Goal: Information Seeking & Learning: Learn about a topic

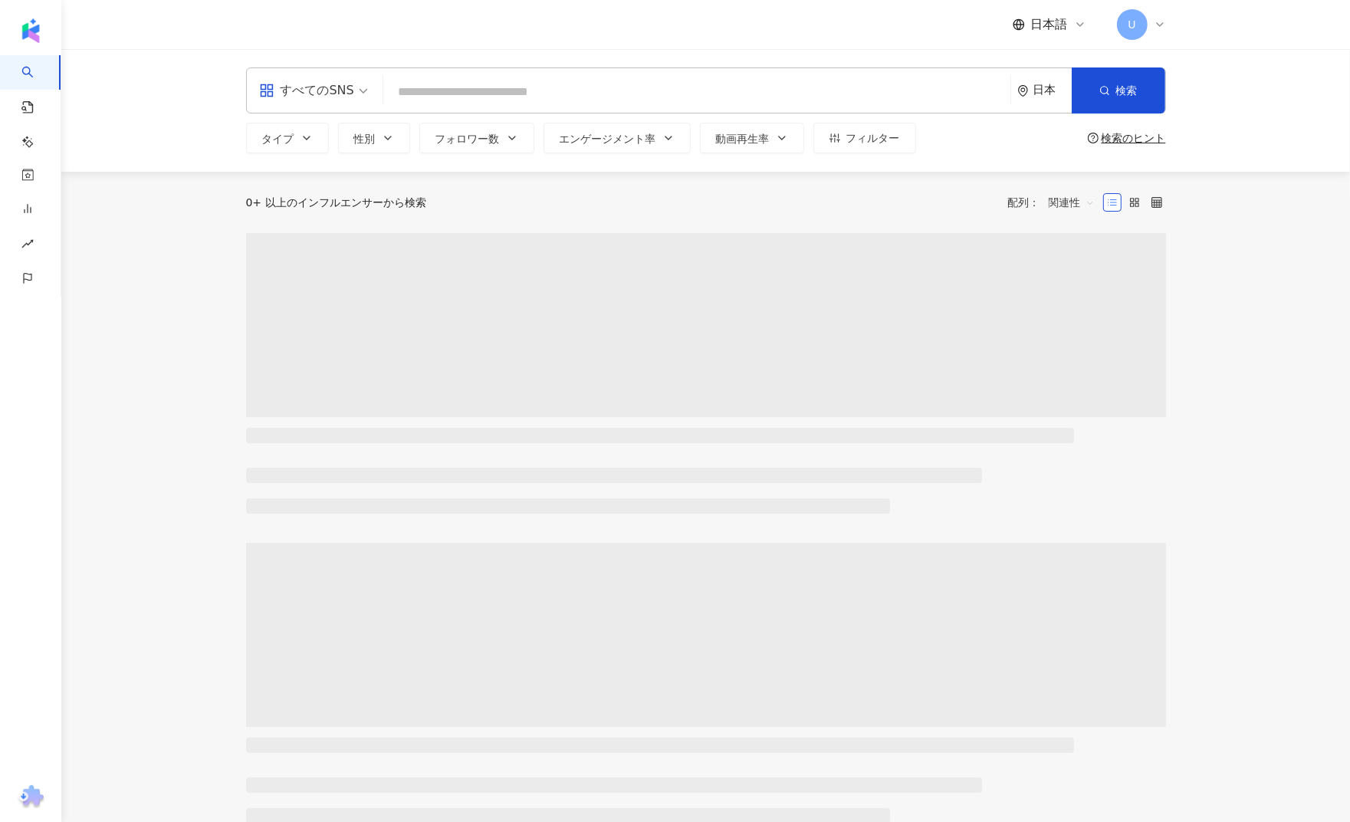
click at [502, 91] on input "search" at bounding box center [696, 91] width 615 height 29
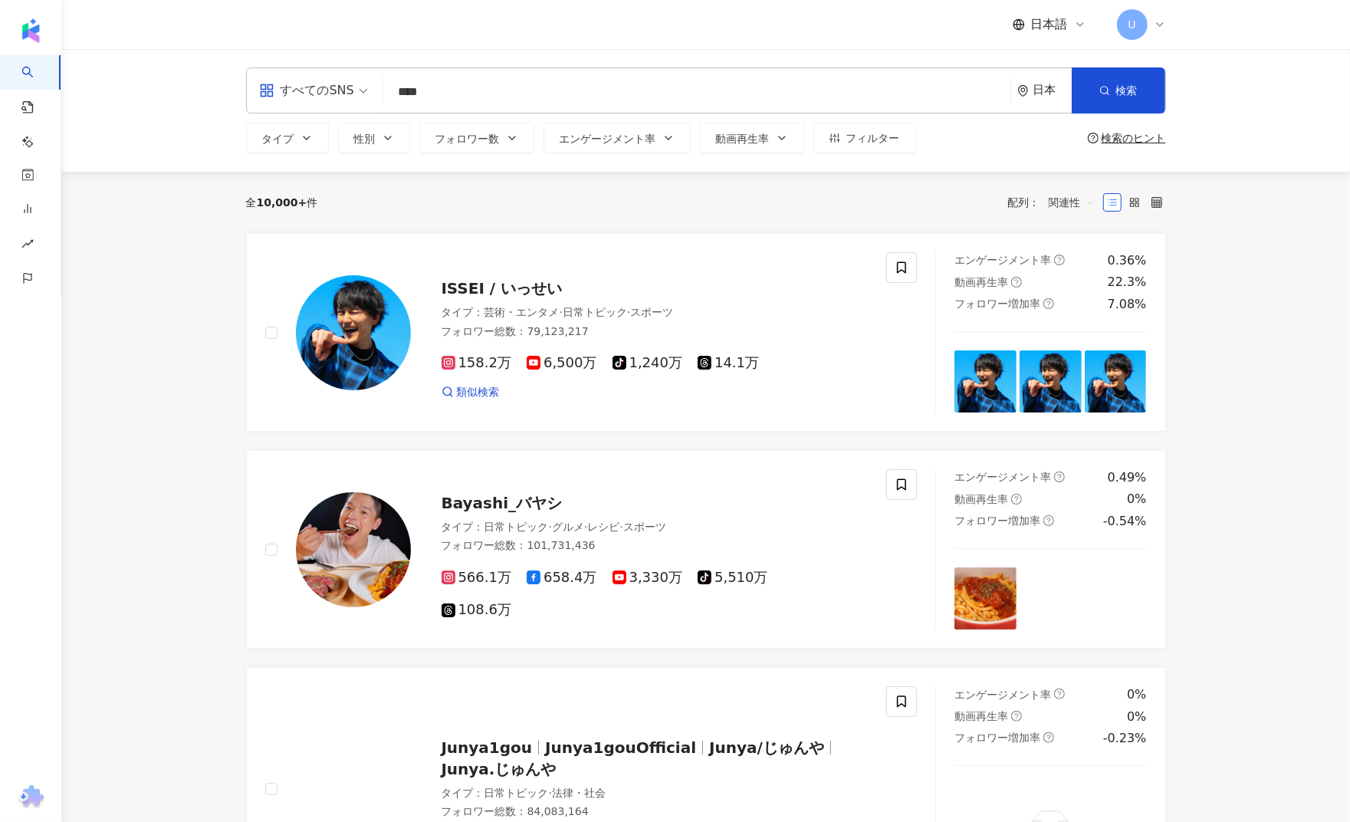
type input "****"
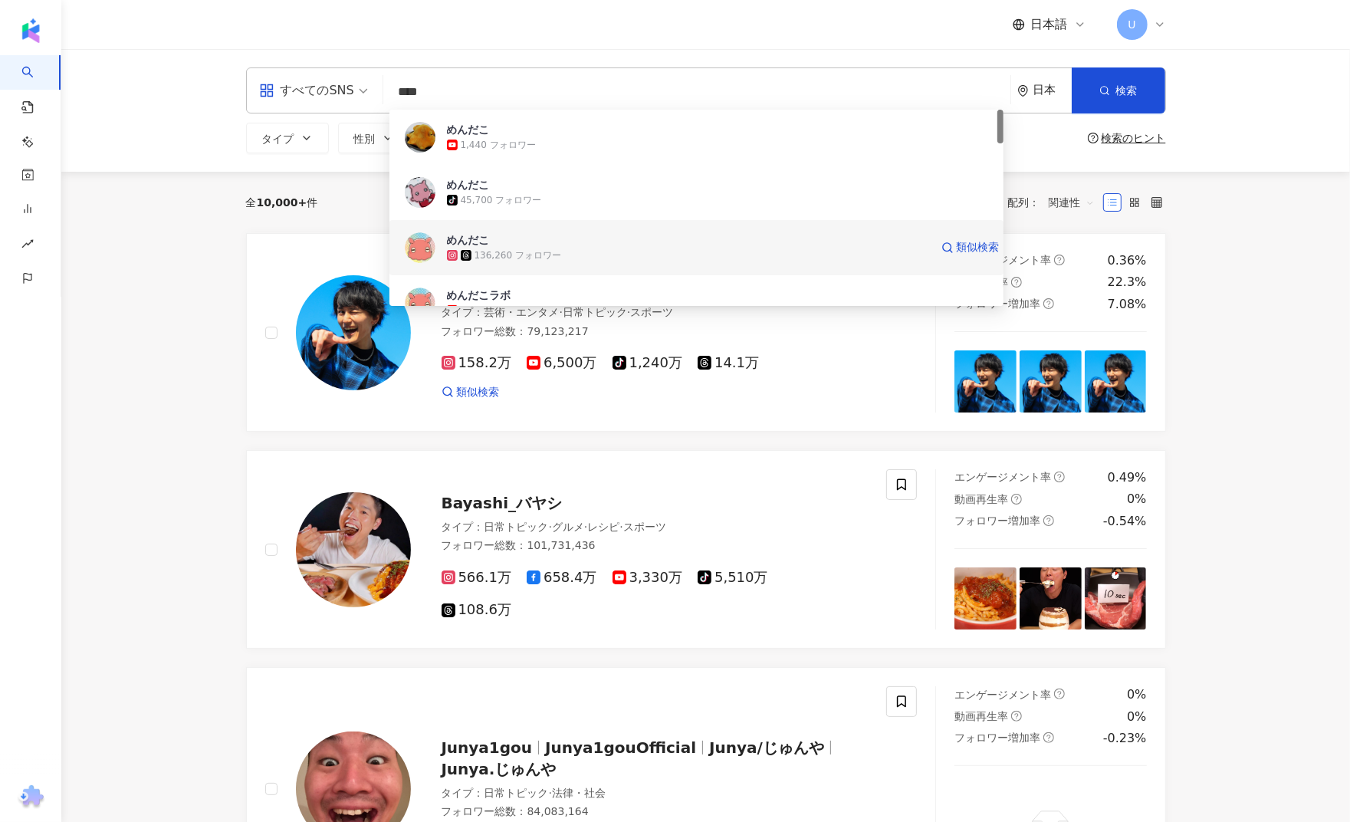
click at [505, 251] on div "136,260 フォロワー" at bounding box center [518, 255] width 87 height 13
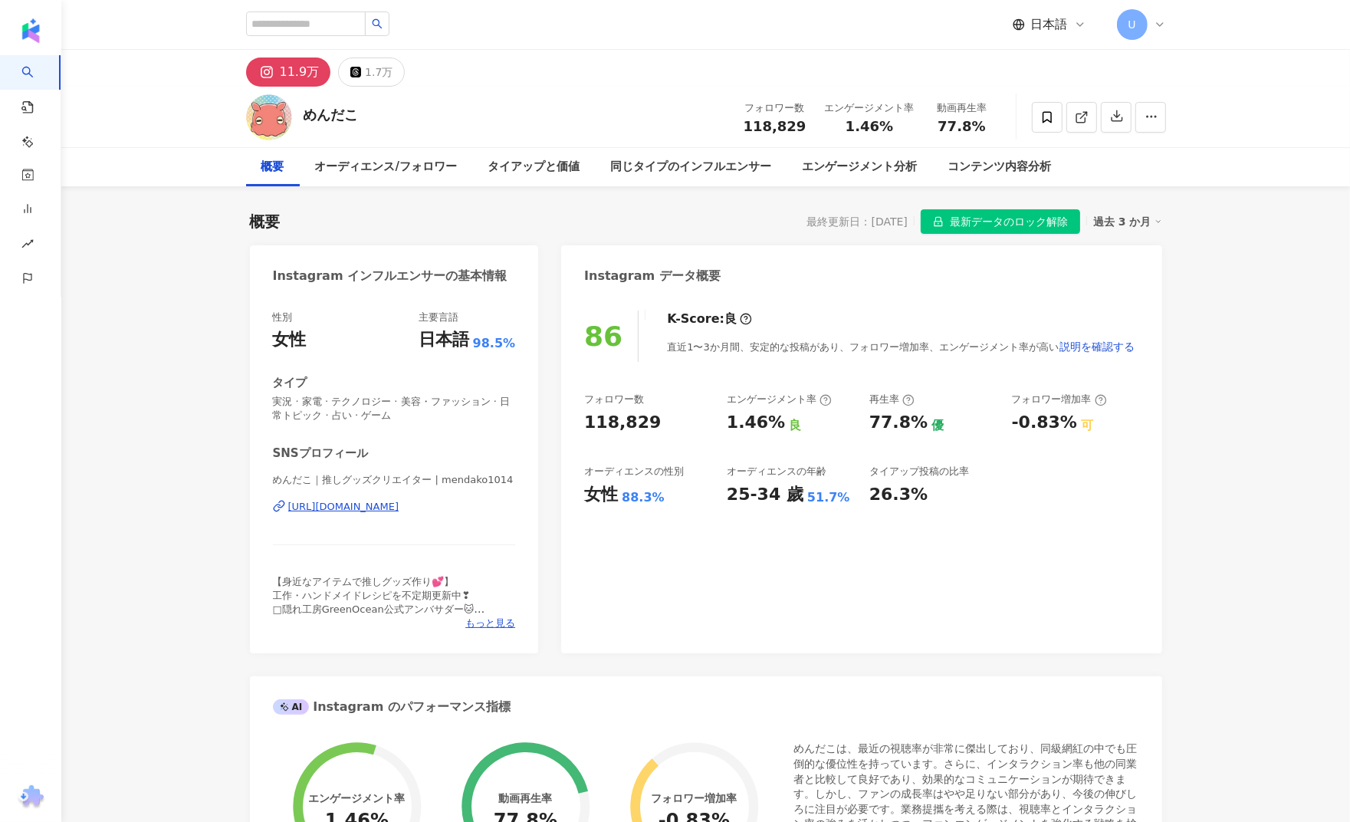
click at [1044, 219] on span "最新データのロック解除" at bounding box center [1009, 222] width 118 height 25
click at [1144, 221] on div "過去 3 か月" at bounding box center [1127, 222] width 69 height 20
click at [1139, 292] on link "過去 6 か月" at bounding box center [1137, 283] width 57 height 17
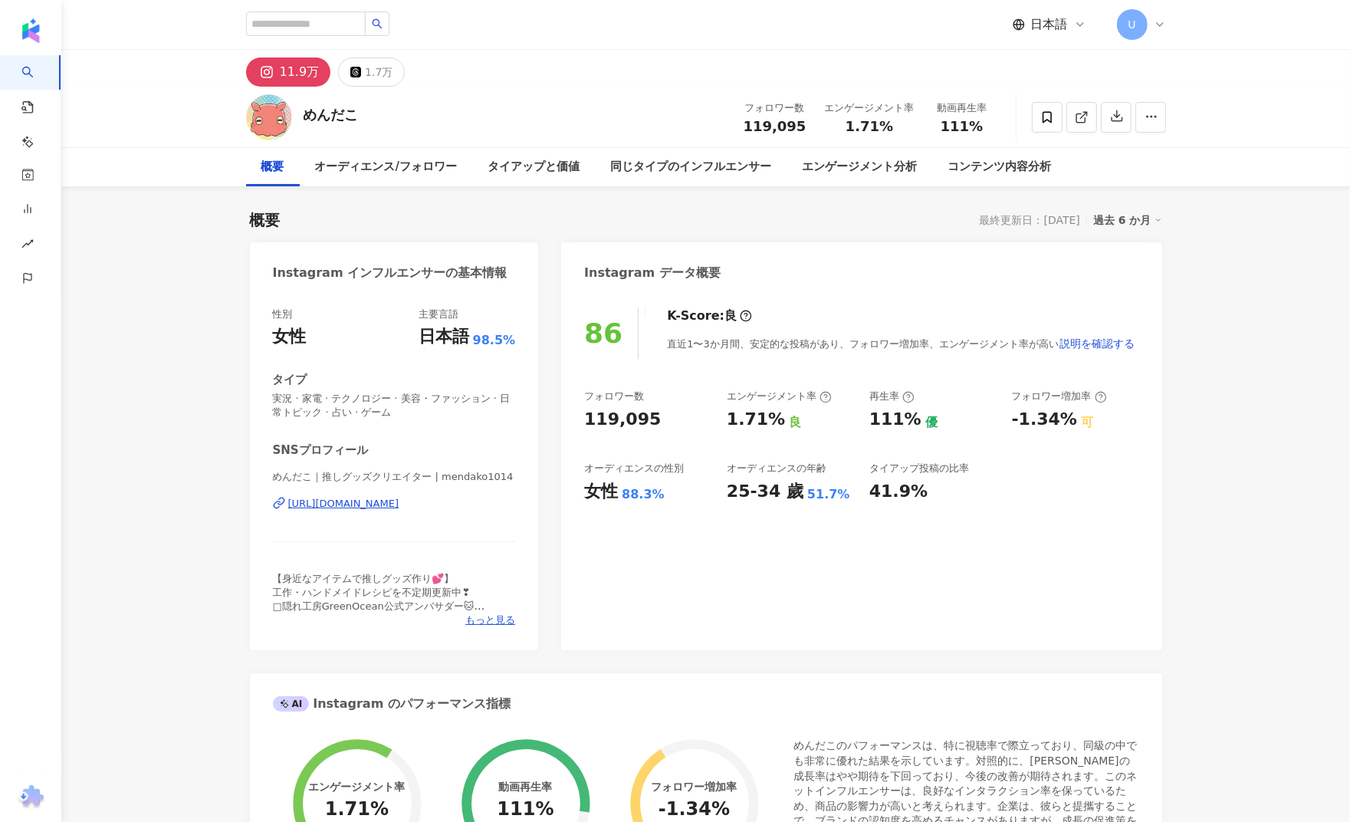
click at [1129, 217] on div "過去 6 か月" at bounding box center [1127, 220] width 69 height 20
click at [1129, 251] on link "過去 3 か月" at bounding box center [1137, 251] width 57 height 17
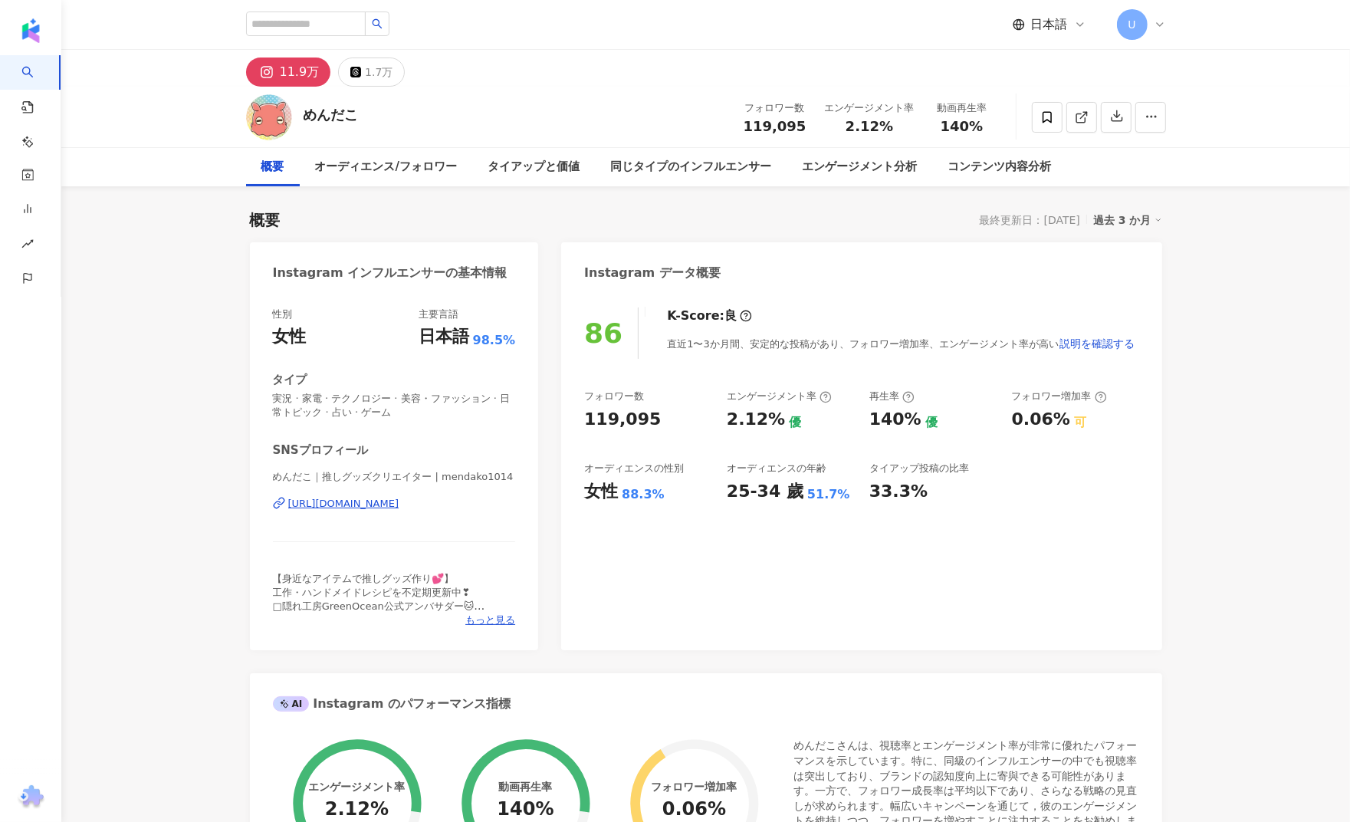
click at [1131, 217] on div "過去 3 か月" at bounding box center [1127, 220] width 69 height 20
click at [1139, 277] on link "過去 6 か月" at bounding box center [1137, 282] width 57 height 17
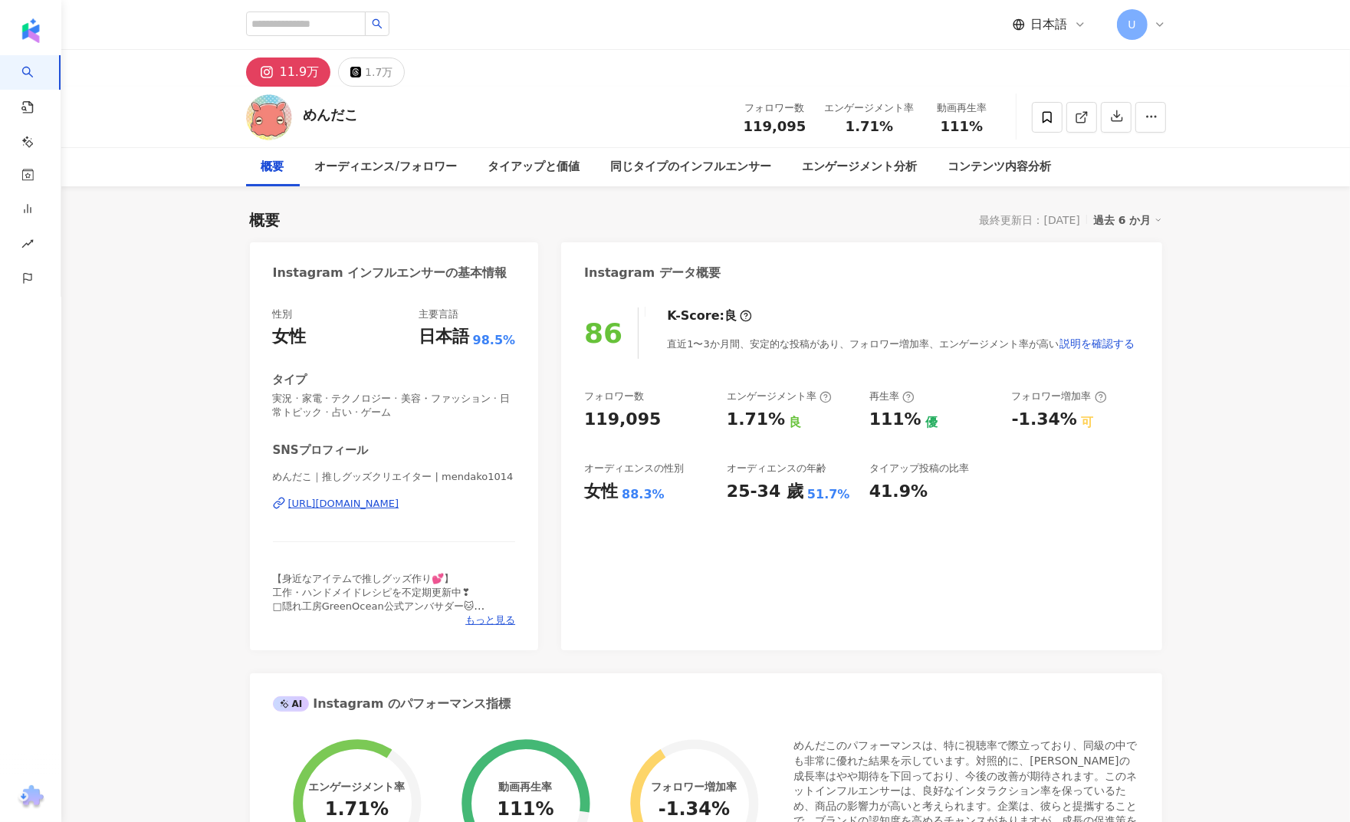
click at [1136, 215] on div "過去 6 か月" at bounding box center [1127, 220] width 69 height 20
click at [1140, 247] on link "過去 3 か月" at bounding box center [1137, 251] width 57 height 17
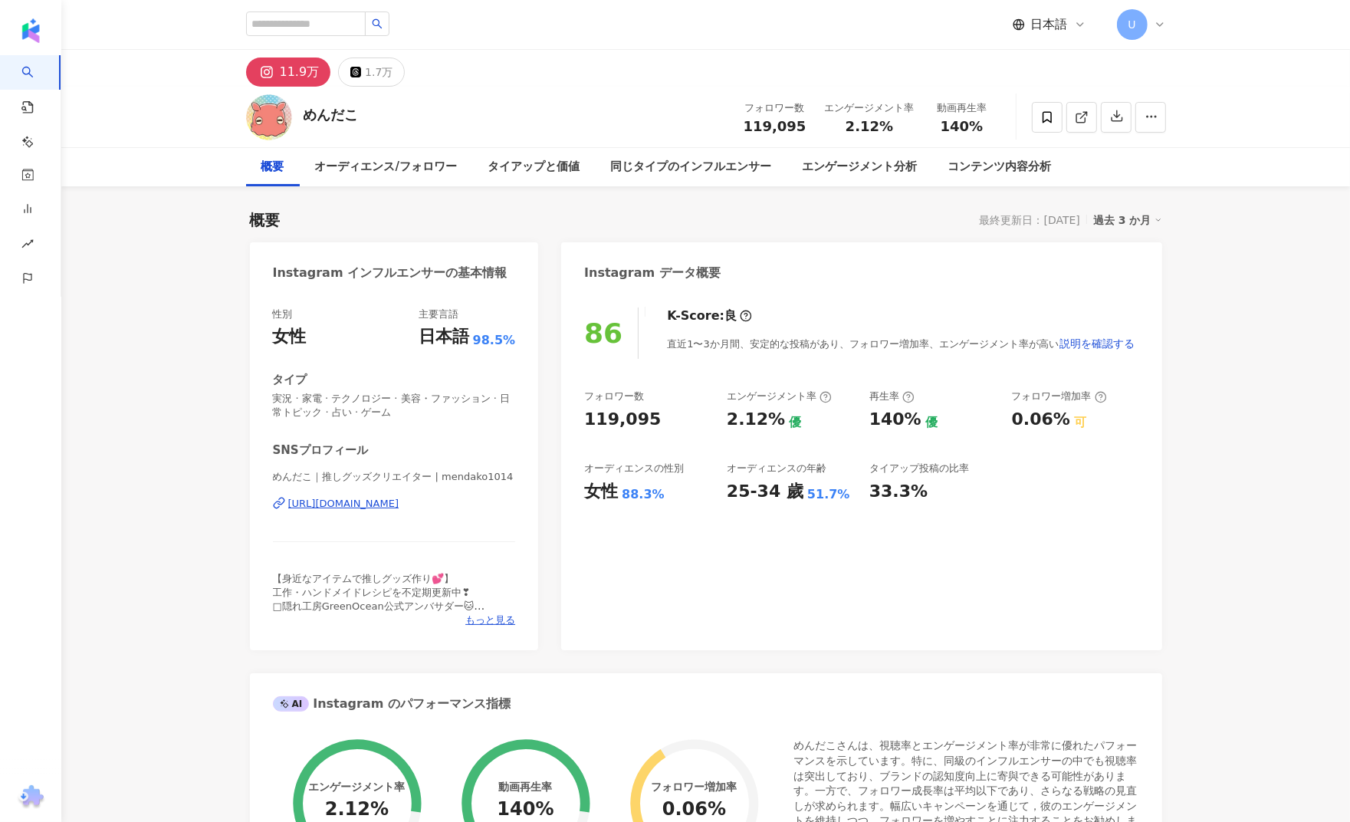
click at [1127, 222] on div "過去 3 か月" at bounding box center [1127, 220] width 69 height 20
click at [1120, 259] on link "過去 3 か月" at bounding box center [1137, 251] width 57 height 17
click at [1126, 224] on div "過去 3 か月" at bounding box center [1127, 220] width 69 height 20
click at [1126, 274] on link "過去 6 か月" at bounding box center [1137, 282] width 57 height 17
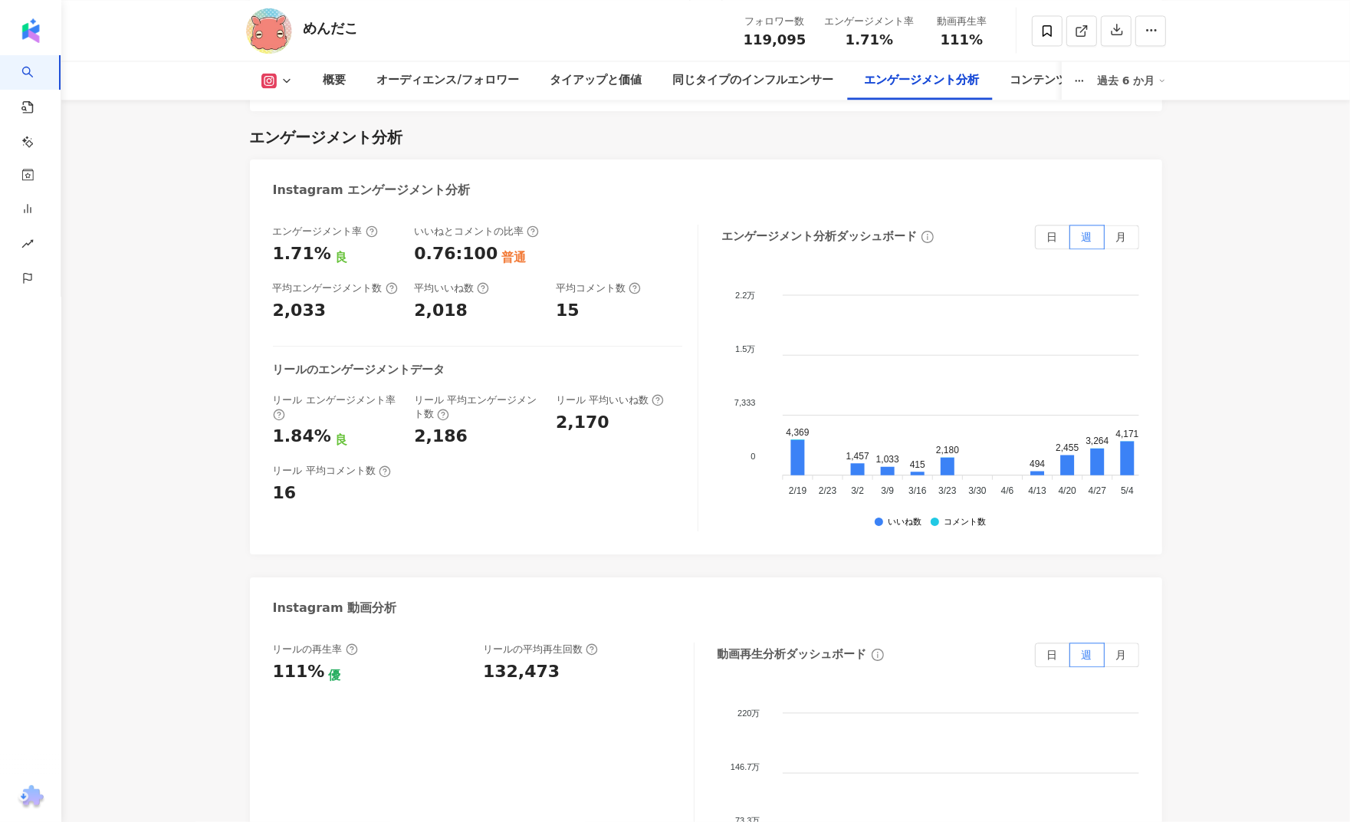
scroll to position [3403, 0]
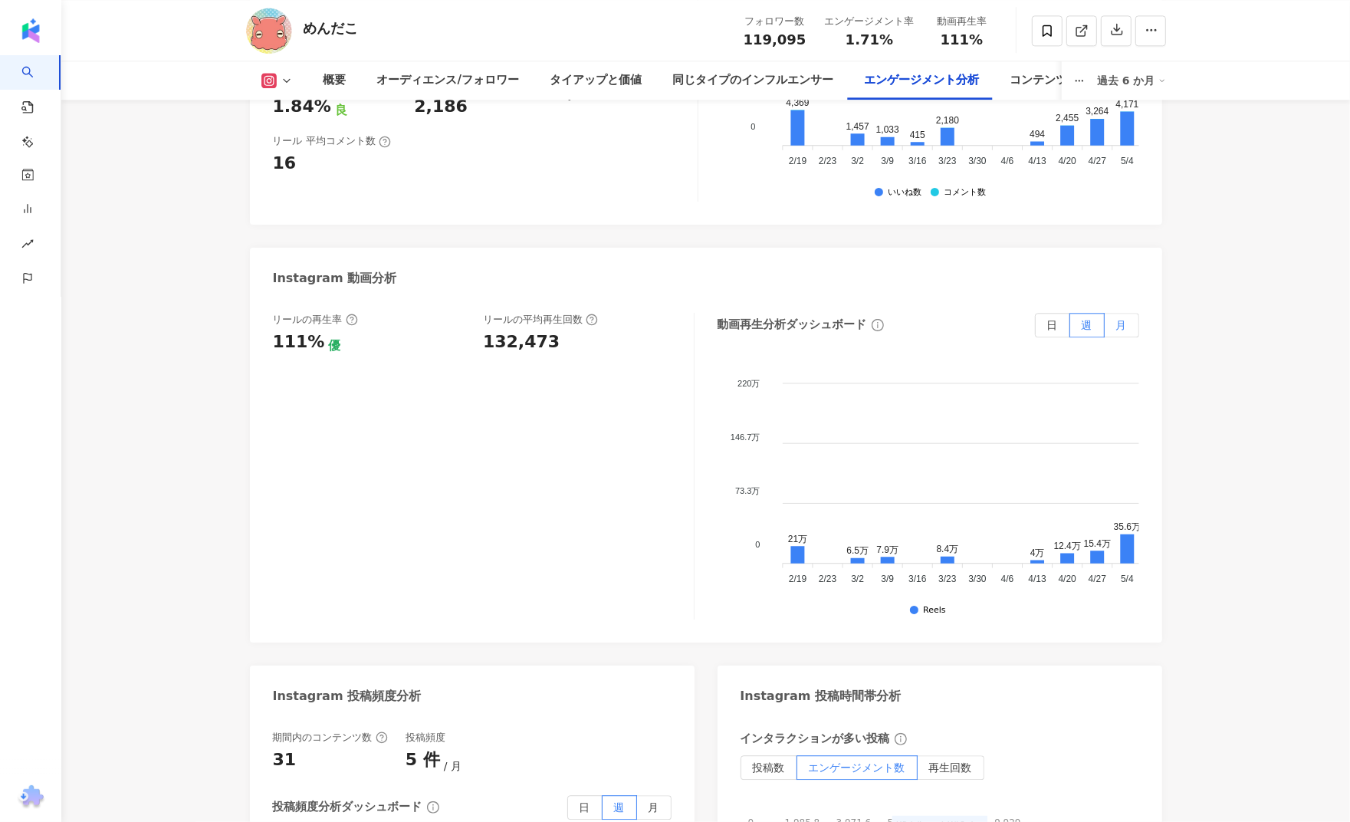
click at [1116, 329] on span "月" at bounding box center [1121, 325] width 11 height 12
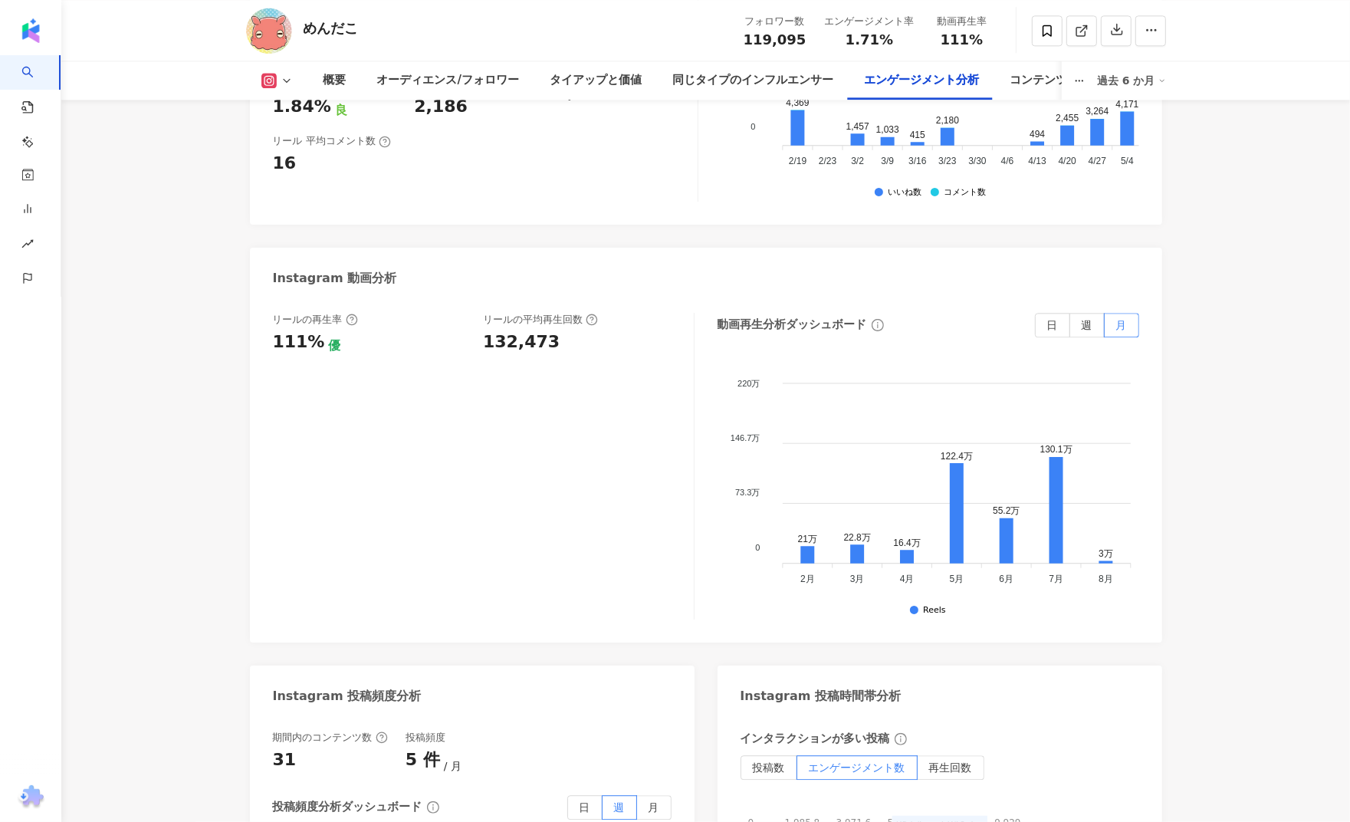
scroll to position [3956, 0]
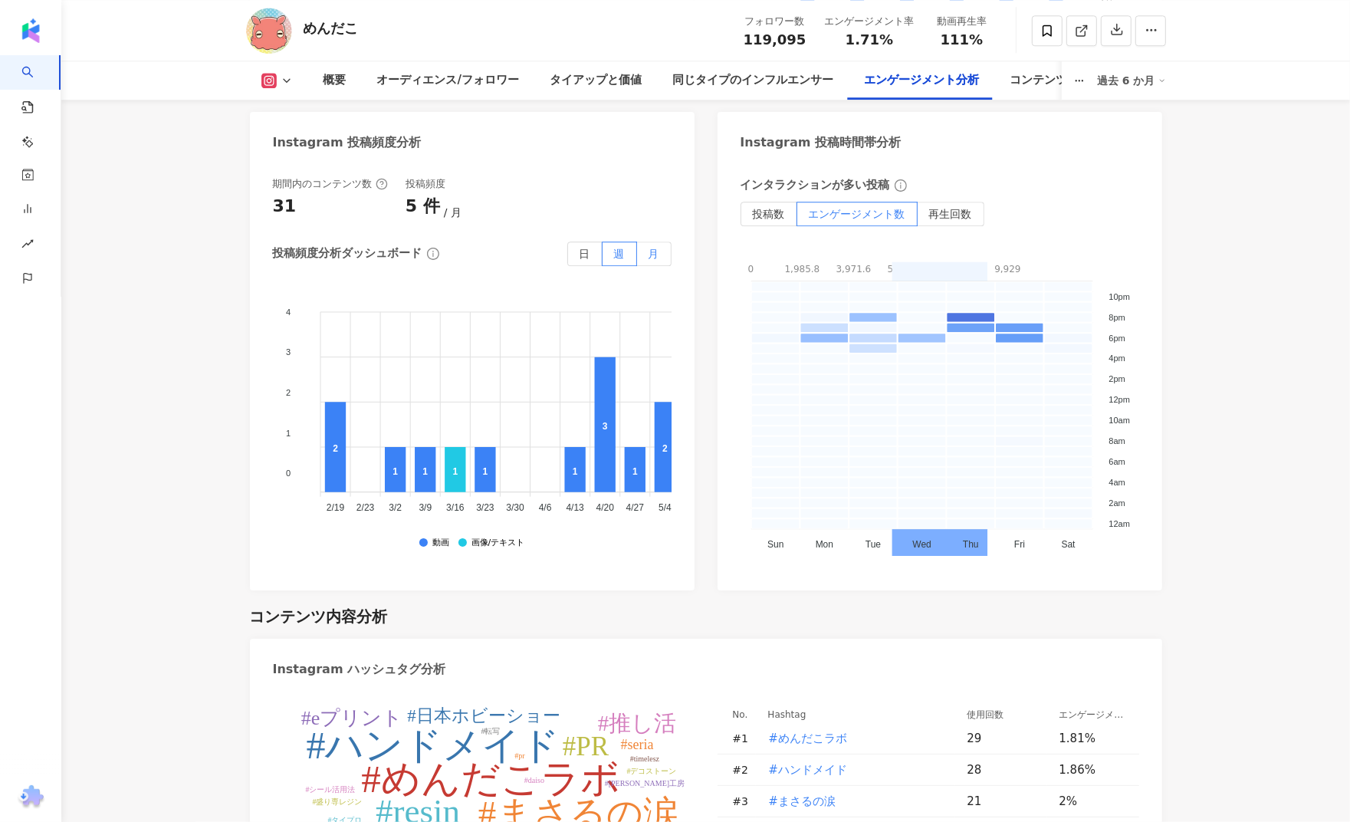
click at [646, 261] on label "月" at bounding box center [654, 254] width 35 height 25
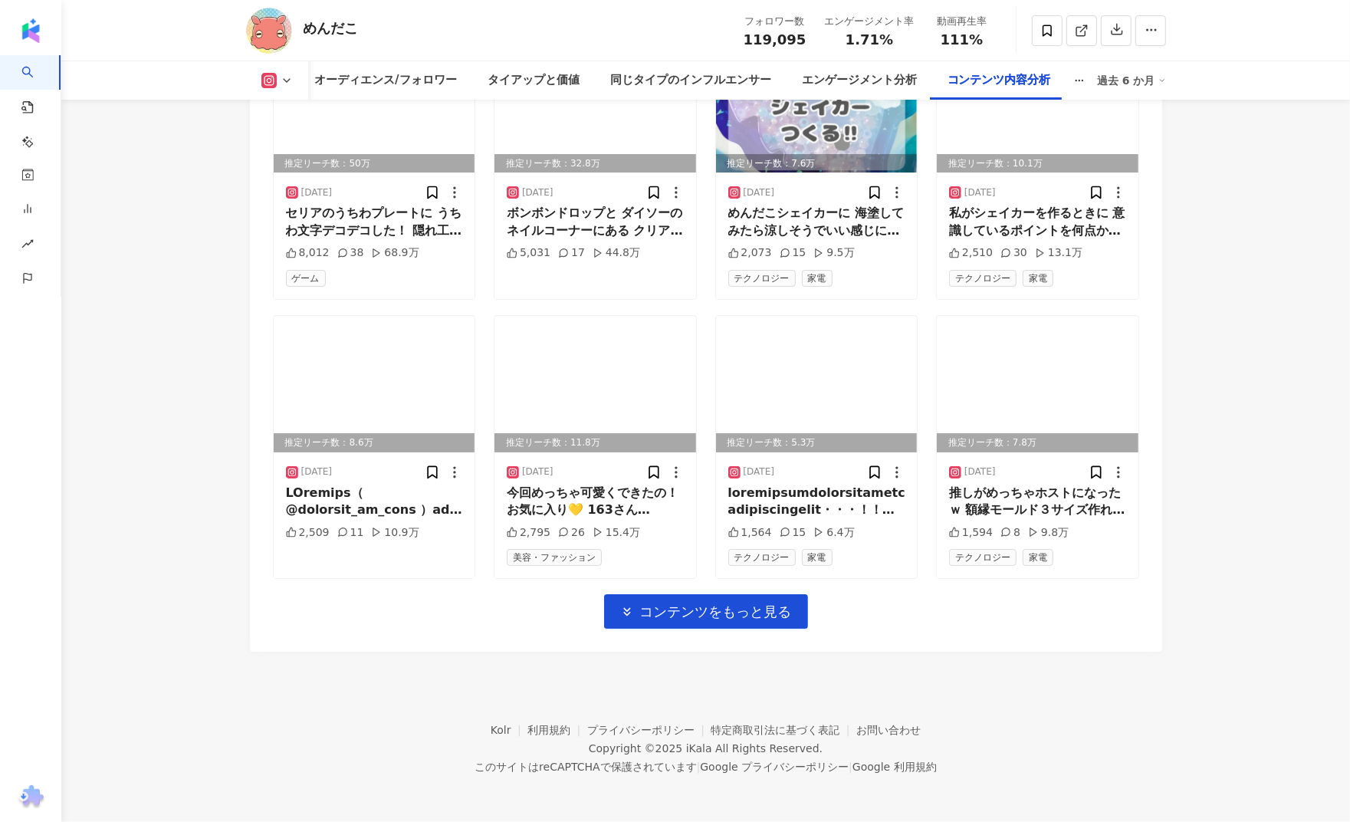
scroll to position [4997, 0]
